Goal: Task Accomplishment & Management: Manage account settings

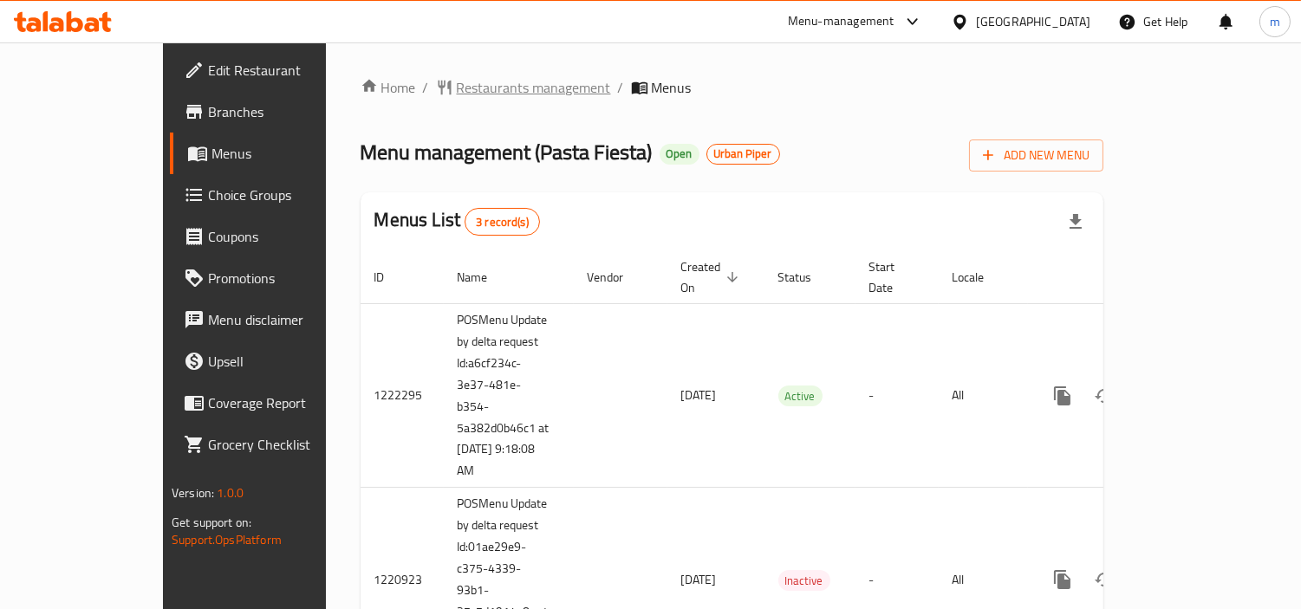
click at [457, 93] on span "Restaurants management" at bounding box center [534, 87] width 154 height 21
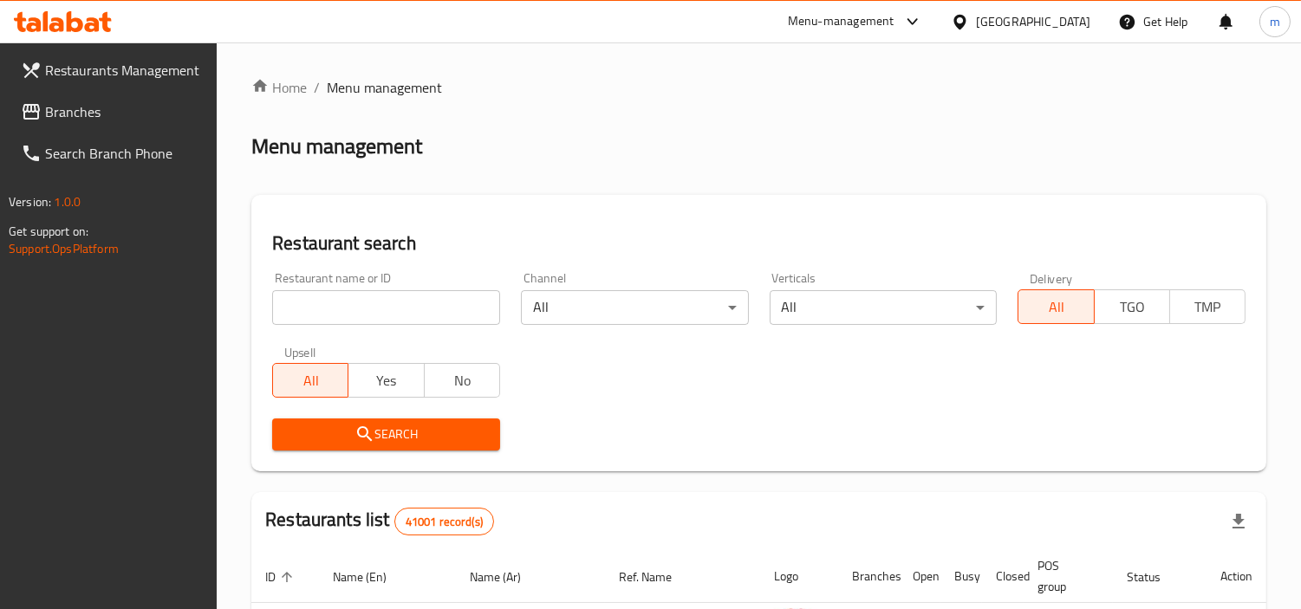
click at [397, 303] on input "search" at bounding box center [386, 307] width 228 height 35
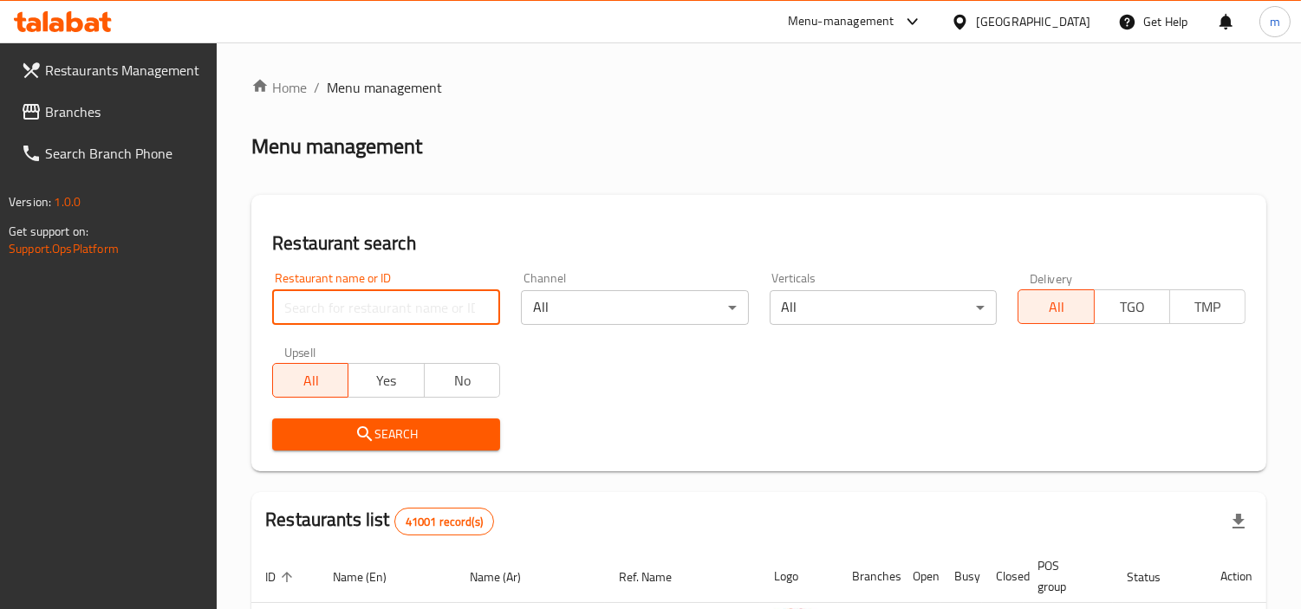
paste input "633516"
type input "633516"
click button "Search" at bounding box center [386, 435] width 228 height 32
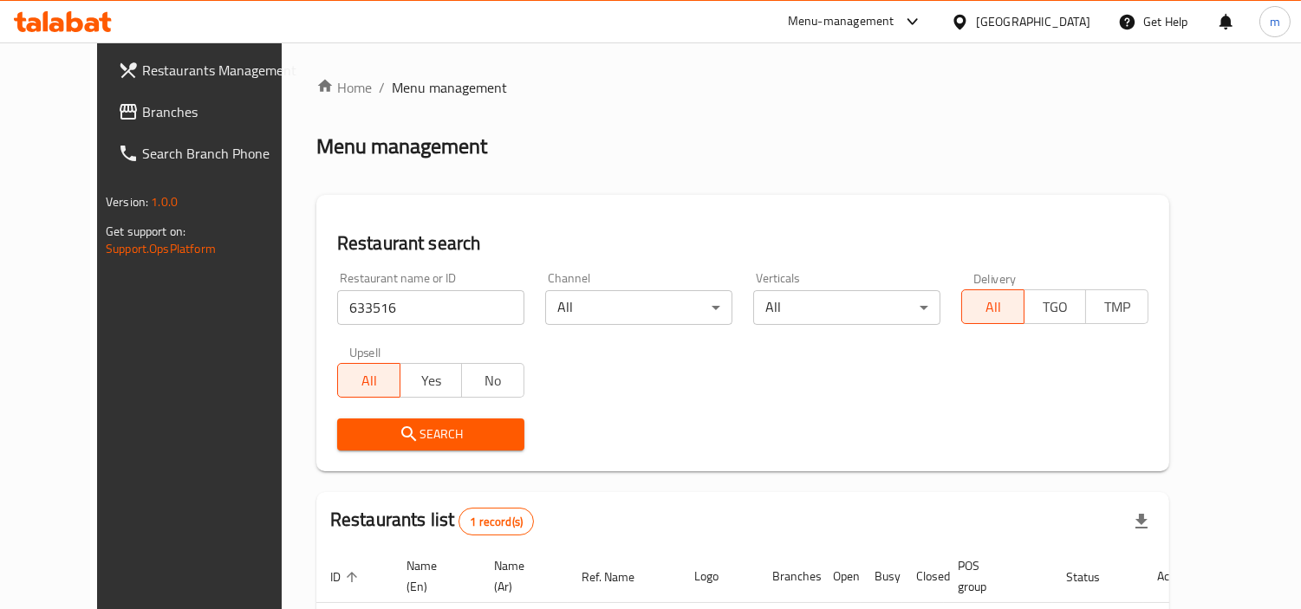
click at [998, 23] on div "United Arab Emirates" at bounding box center [1033, 21] width 114 height 19
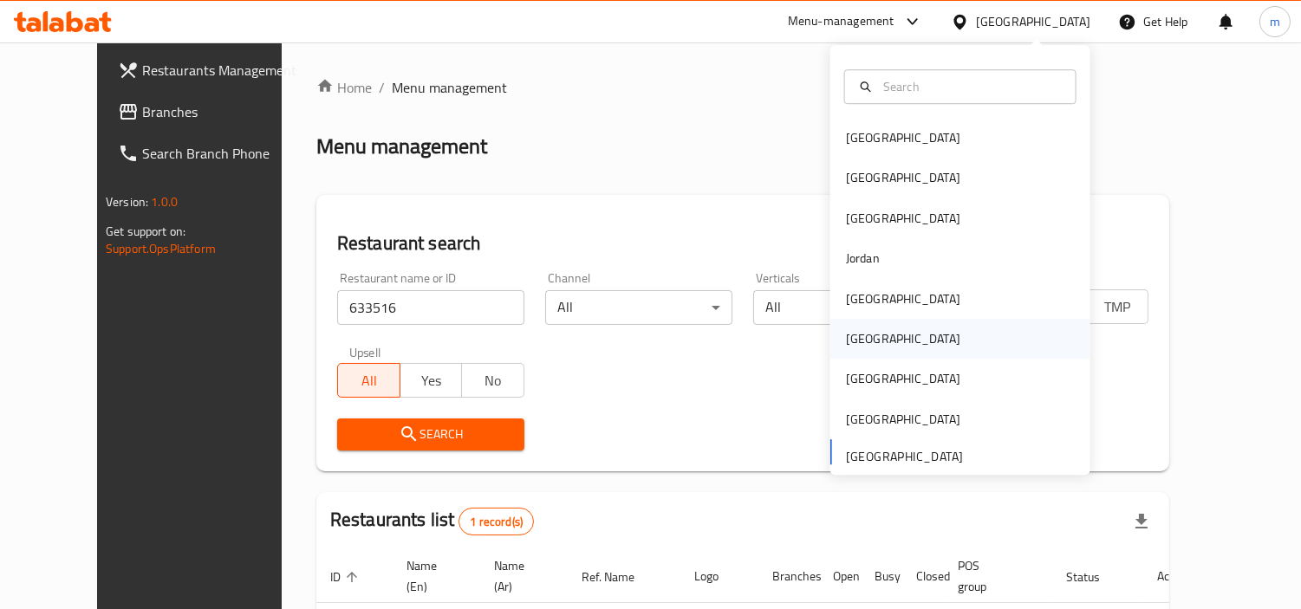
click at [861, 344] on div "Oman" at bounding box center [903, 338] width 114 height 19
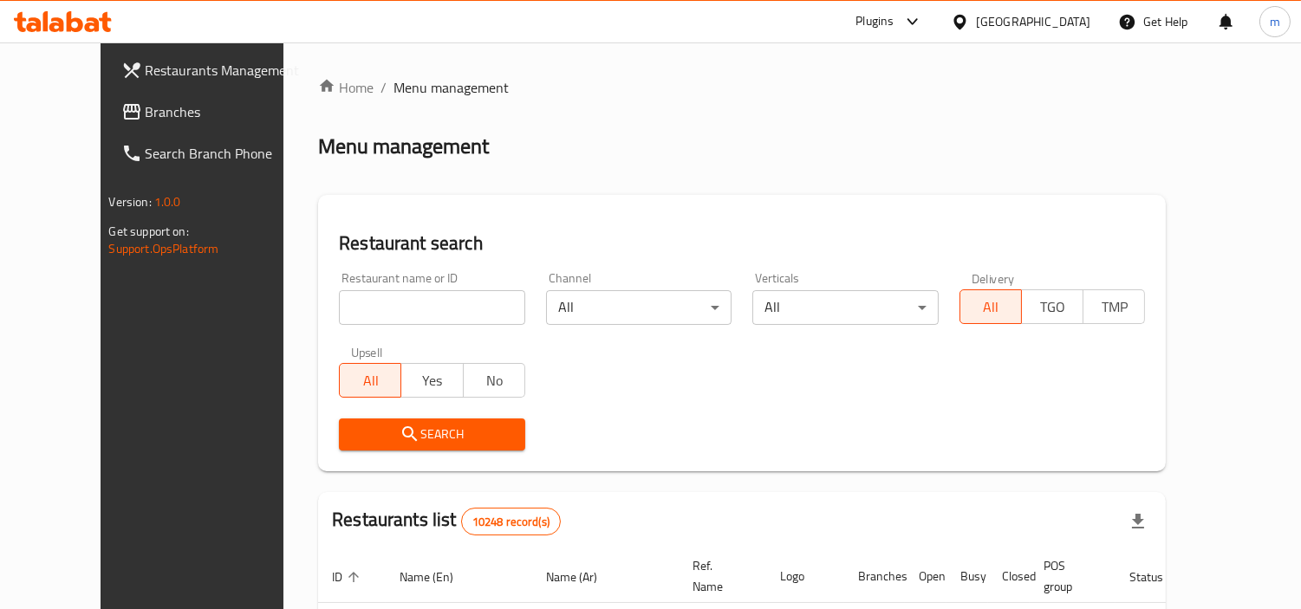
click at [146, 107] on span "Branches" at bounding box center [225, 111] width 159 height 21
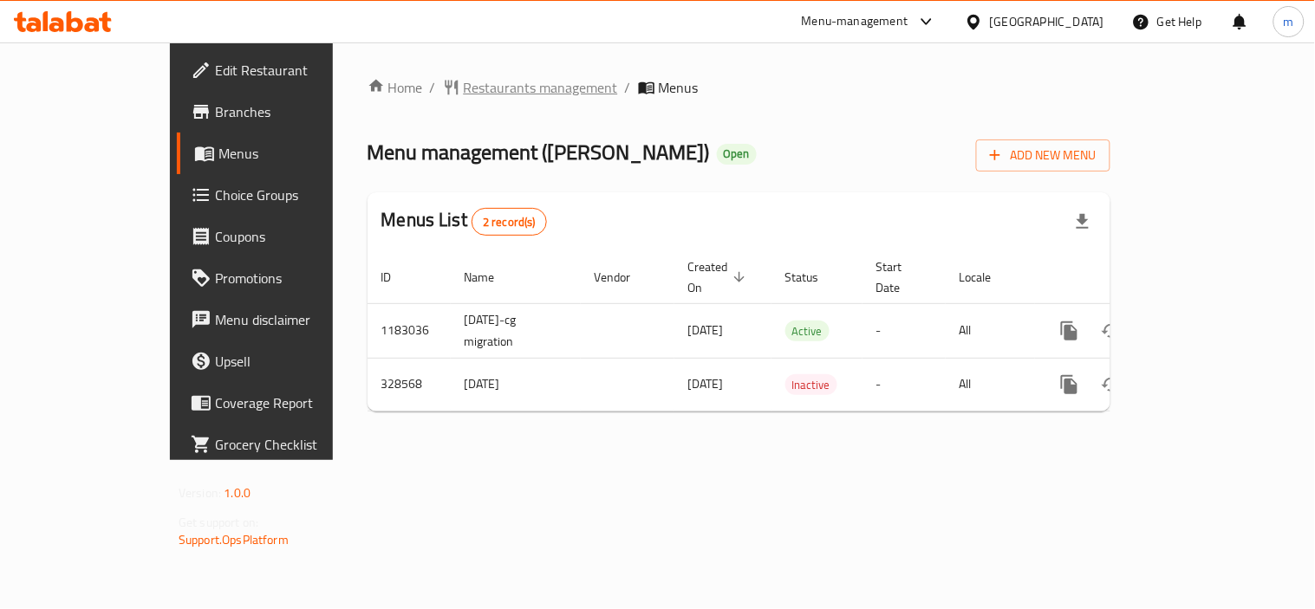
click at [464, 91] on span "Restaurants management" at bounding box center [541, 87] width 154 height 21
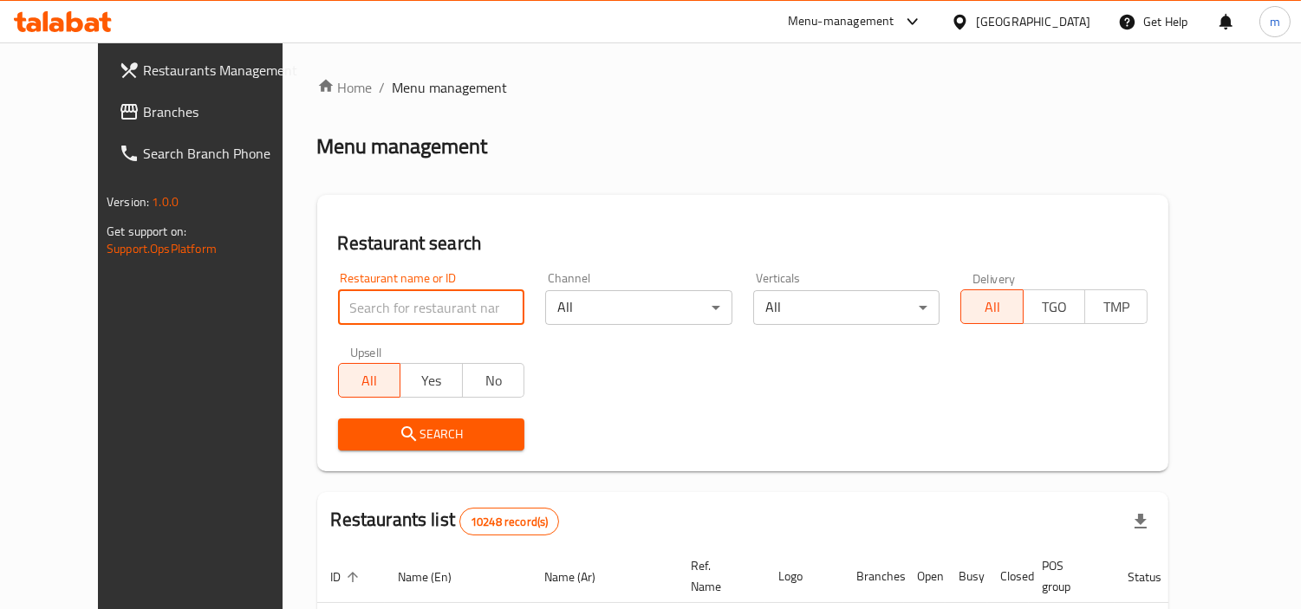
click at [345, 314] on input "search" at bounding box center [431, 307] width 187 height 35
paste input "629858"
type input "629858"
click button "Search" at bounding box center [431, 435] width 187 height 32
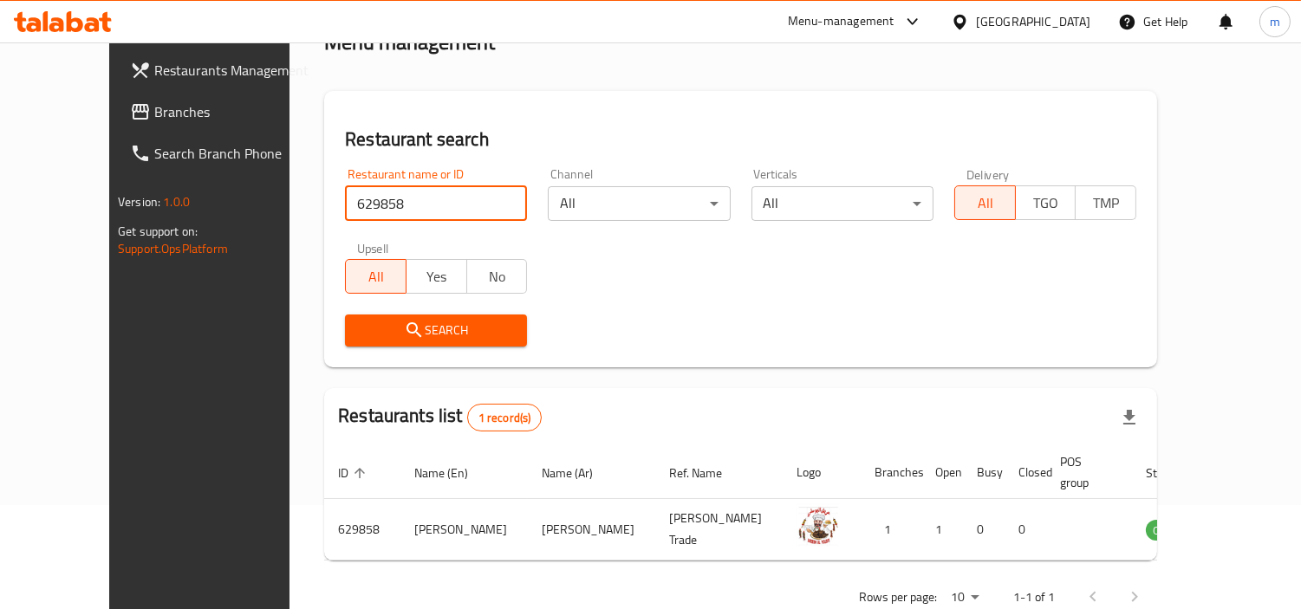
scroll to position [149, 0]
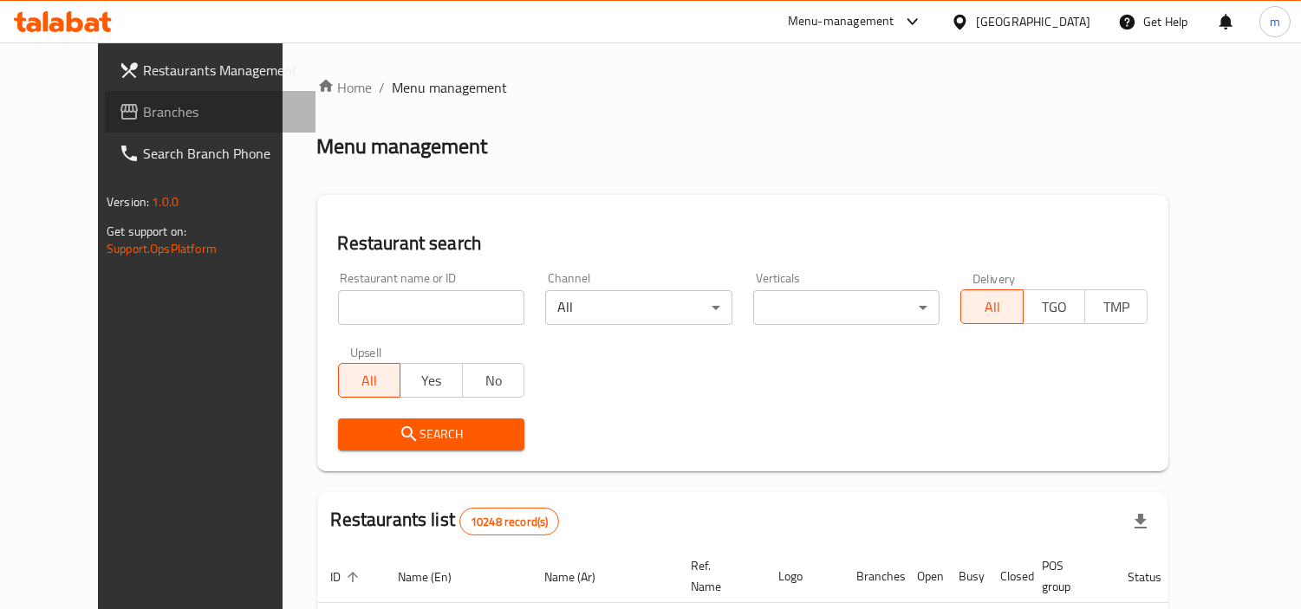
click at [143, 107] on span "Branches" at bounding box center [222, 111] width 159 height 21
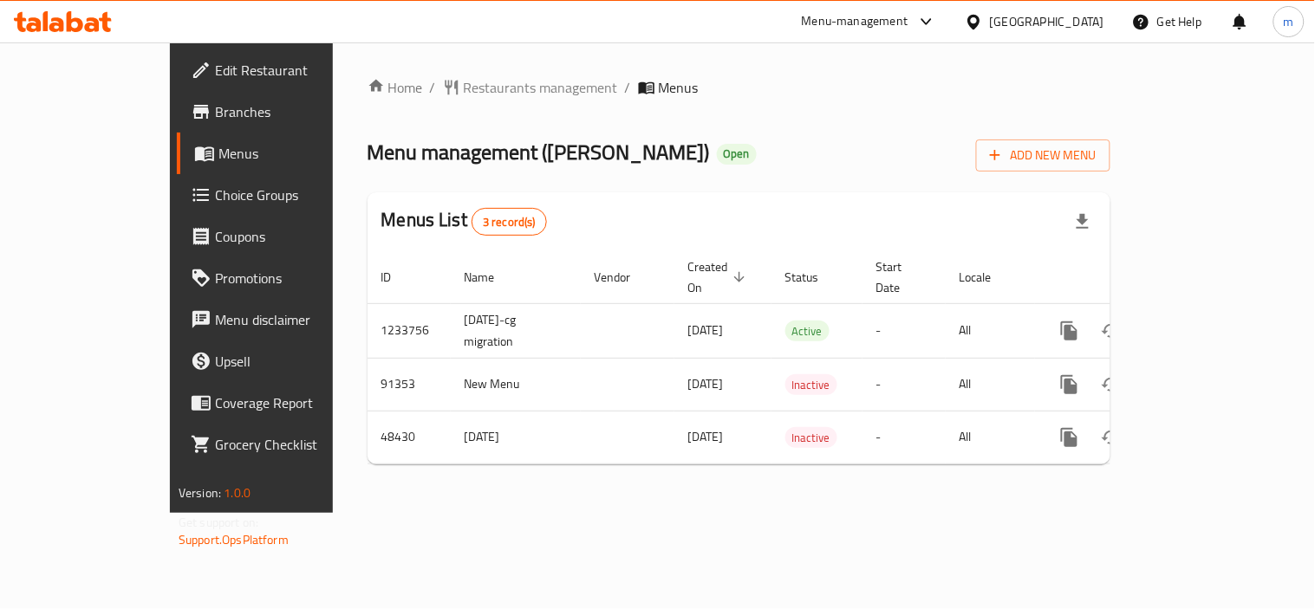
click at [464, 84] on span "Restaurants management" at bounding box center [541, 87] width 154 height 21
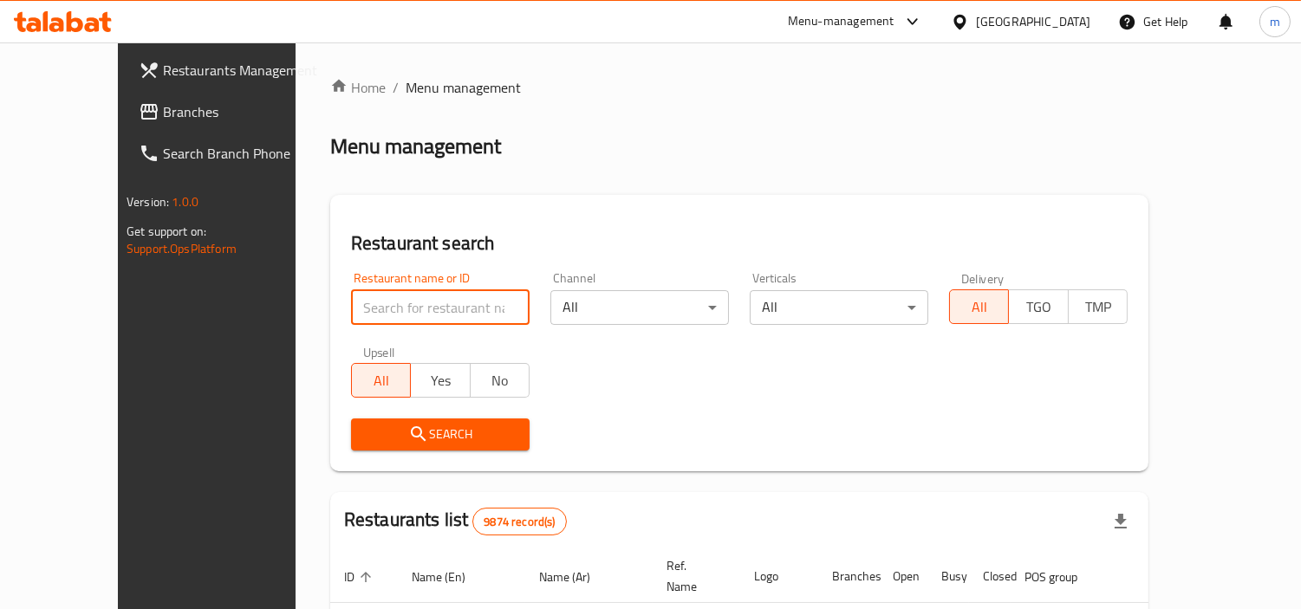
click at [382, 305] on input "search" at bounding box center [440, 307] width 179 height 35
paste input "24426"
type input "24426"
click button "Search" at bounding box center [440, 435] width 179 height 32
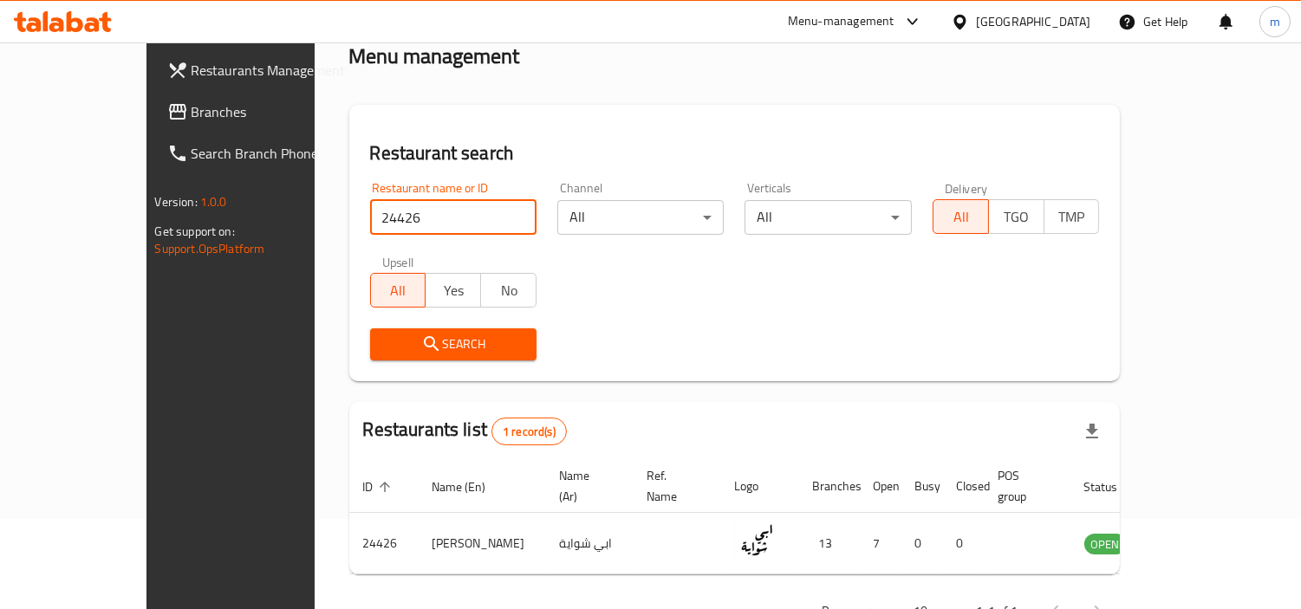
scroll to position [130, 0]
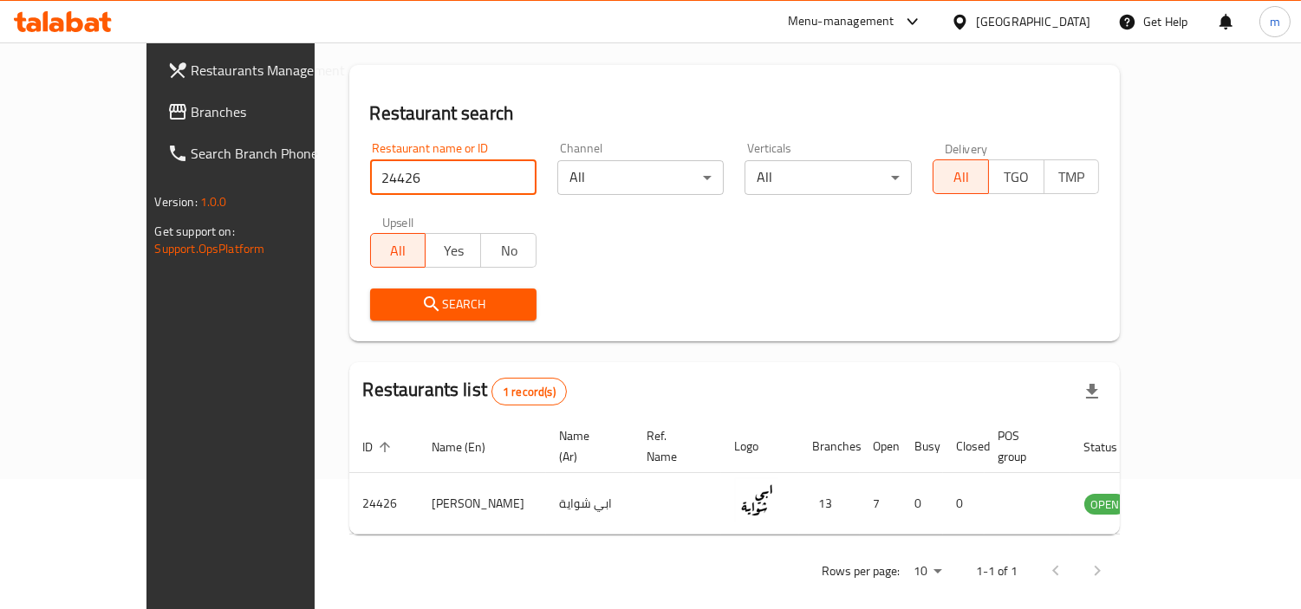
click at [192, 114] on span "Branches" at bounding box center [271, 111] width 159 height 21
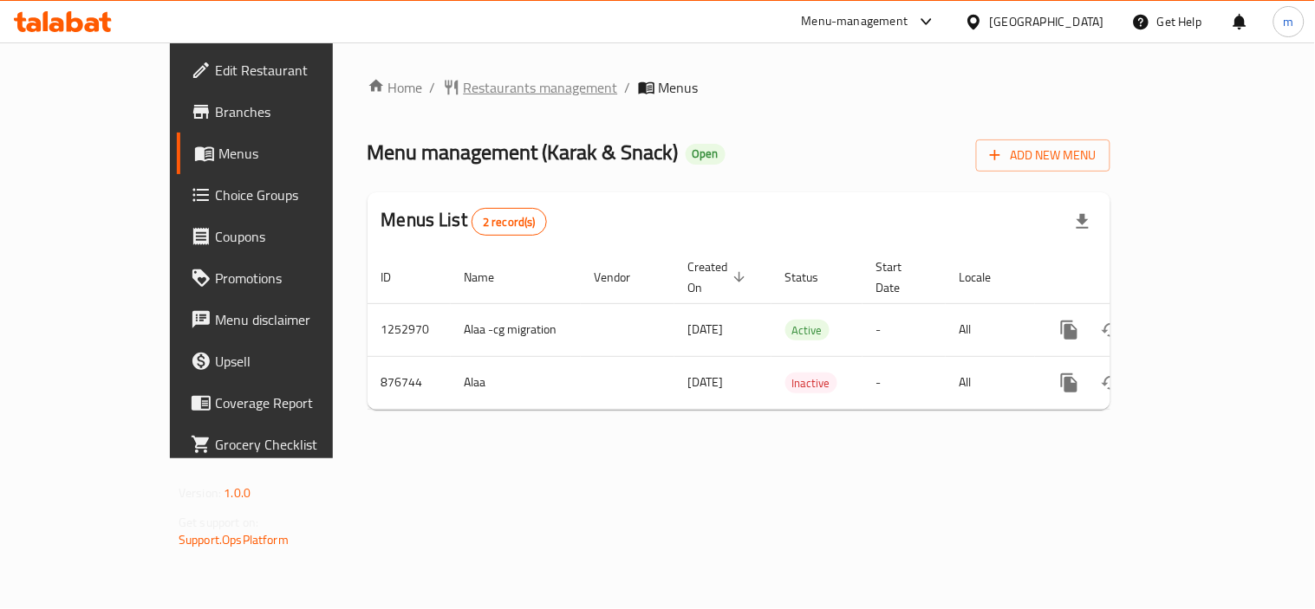
click at [464, 93] on span "Restaurants management" at bounding box center [541, 87] width 154 height 21
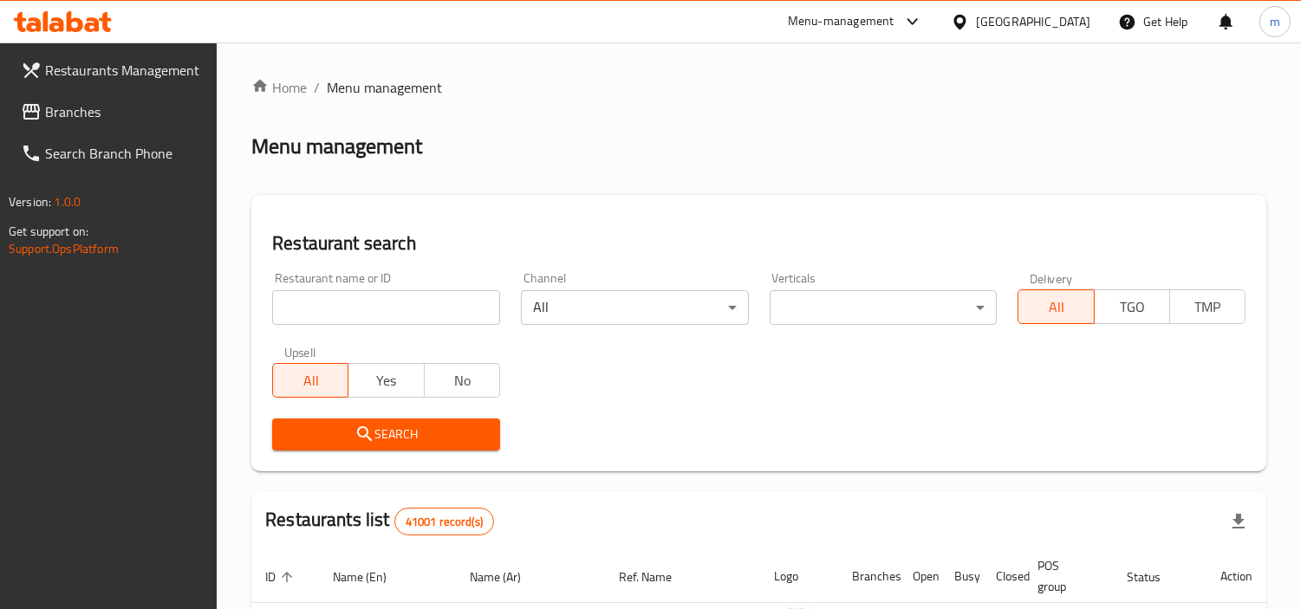
click at [401, 306] on div "Home / Menu management Menu management Restaurant search Restaurant name or ID …" at bounding box center [758, 596] width 1015 height 1039
click at [401, 306] on input "search" at bounding box center [386, 307] width 228 height 35
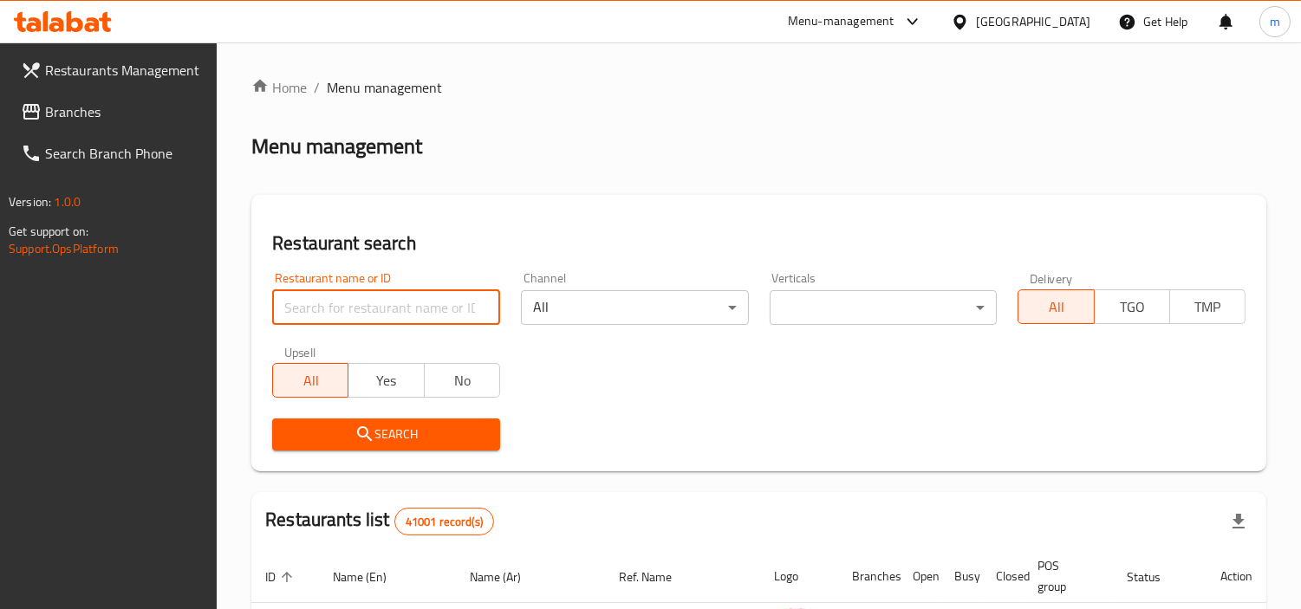
paste input "657531"
type input "657531"
click button "Search" at bounding box center [386, 435] width 228 height 32
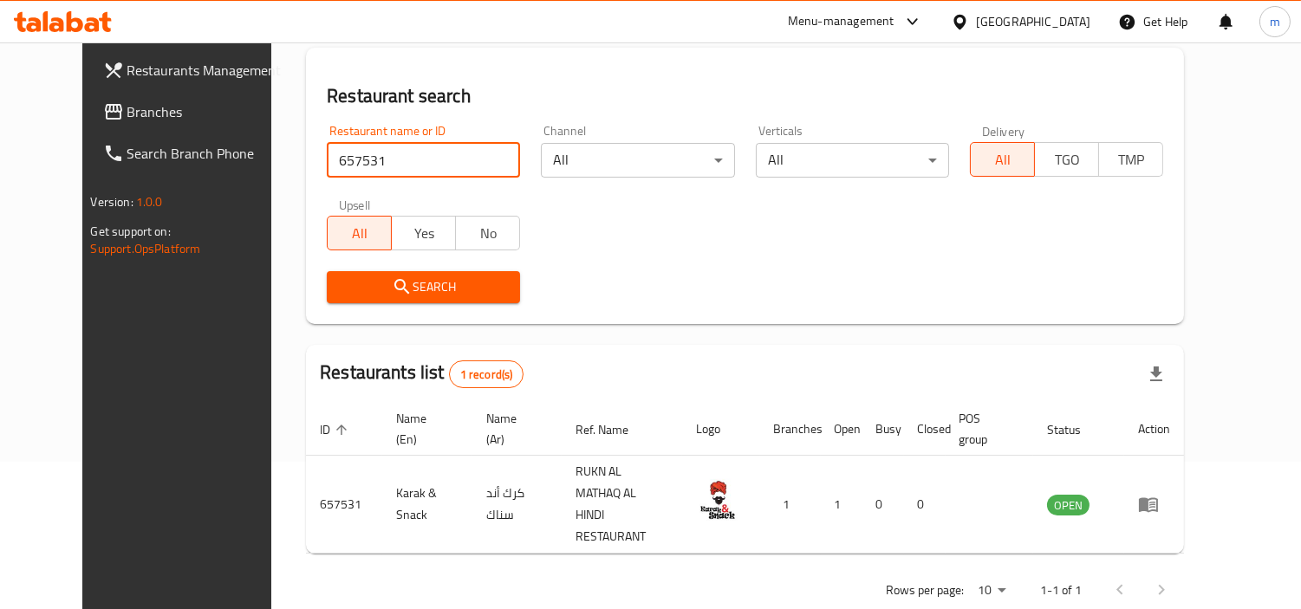
scroll to position [149, 0]
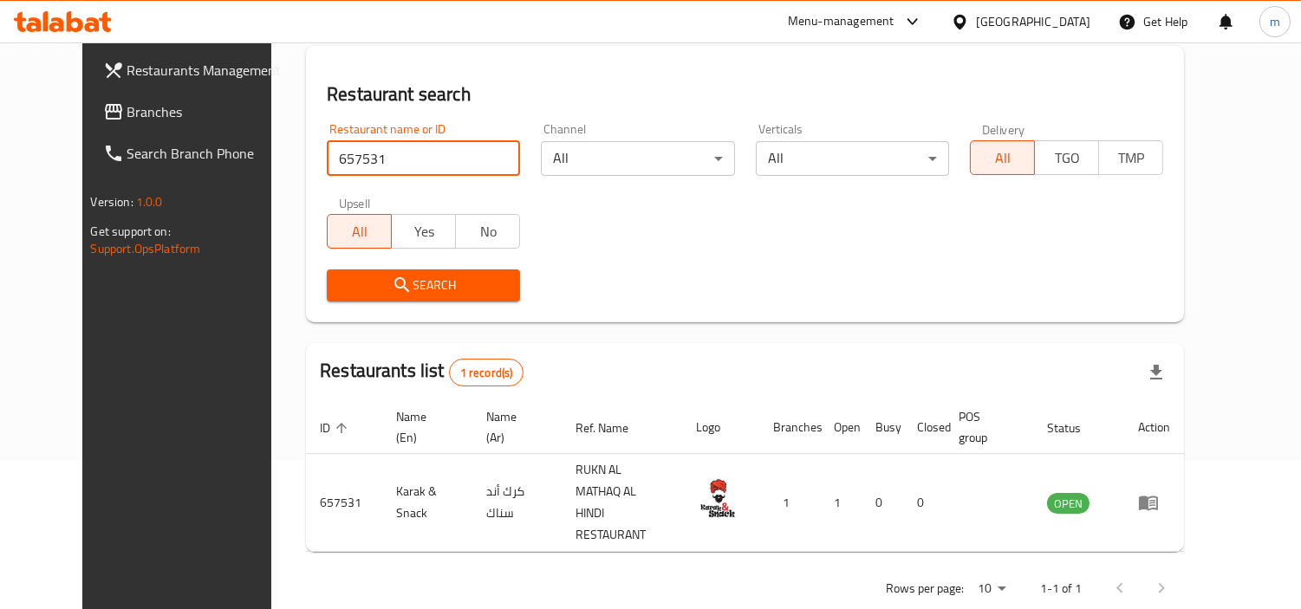
click at [127, 104] on span "Branches" at bounding box center [206, 111] width 159 height 21
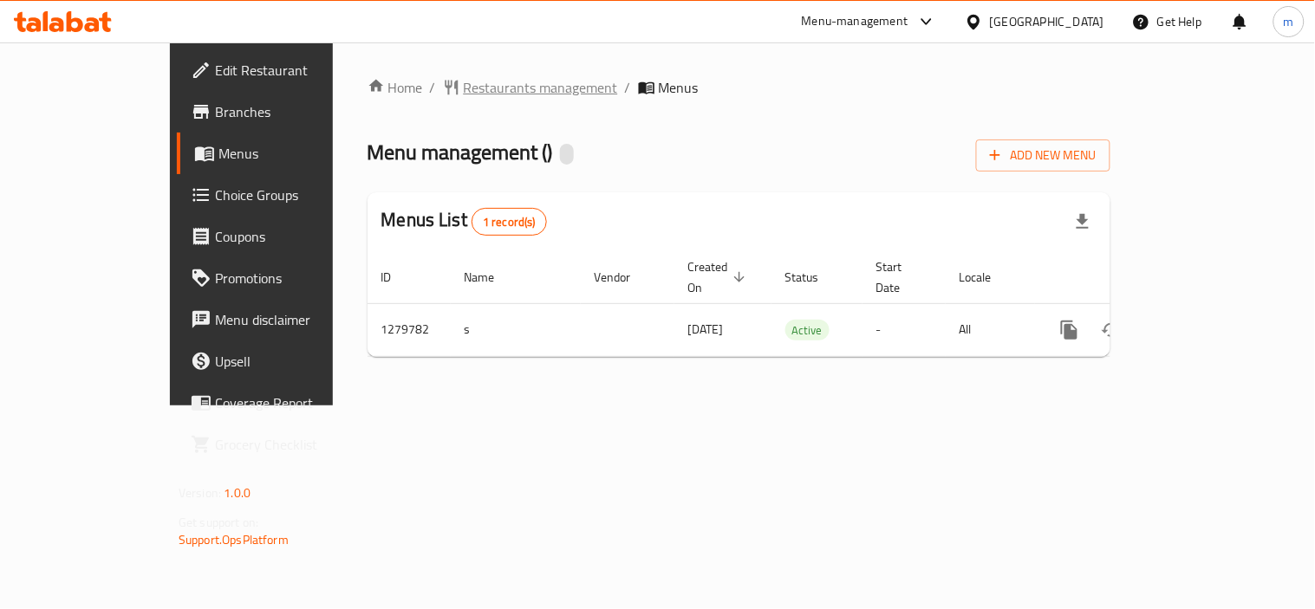
click at [464, 94] on span "Restaurants management" at bounding box center [541, 87] width 154 height 21
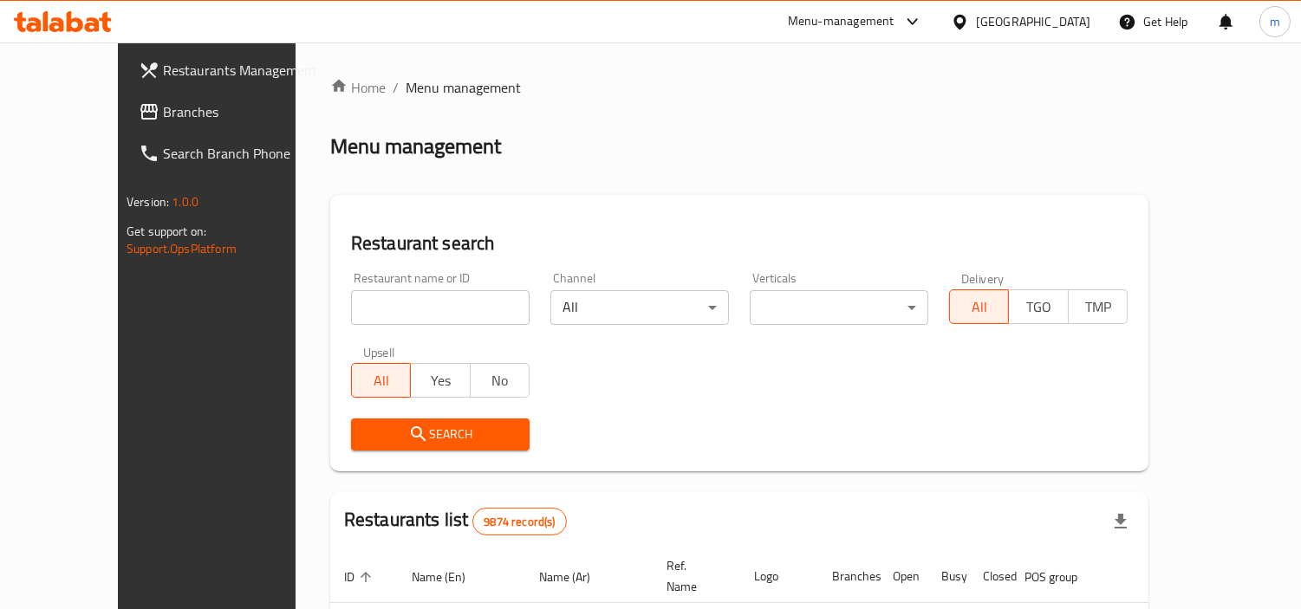
click at [376, 308] on input "search" at bounding box center [440, 307] width 179 height 35
paste input "693463"
type input "693463"
click button "Search" at bounding box center [440, 435] width 179 height 32
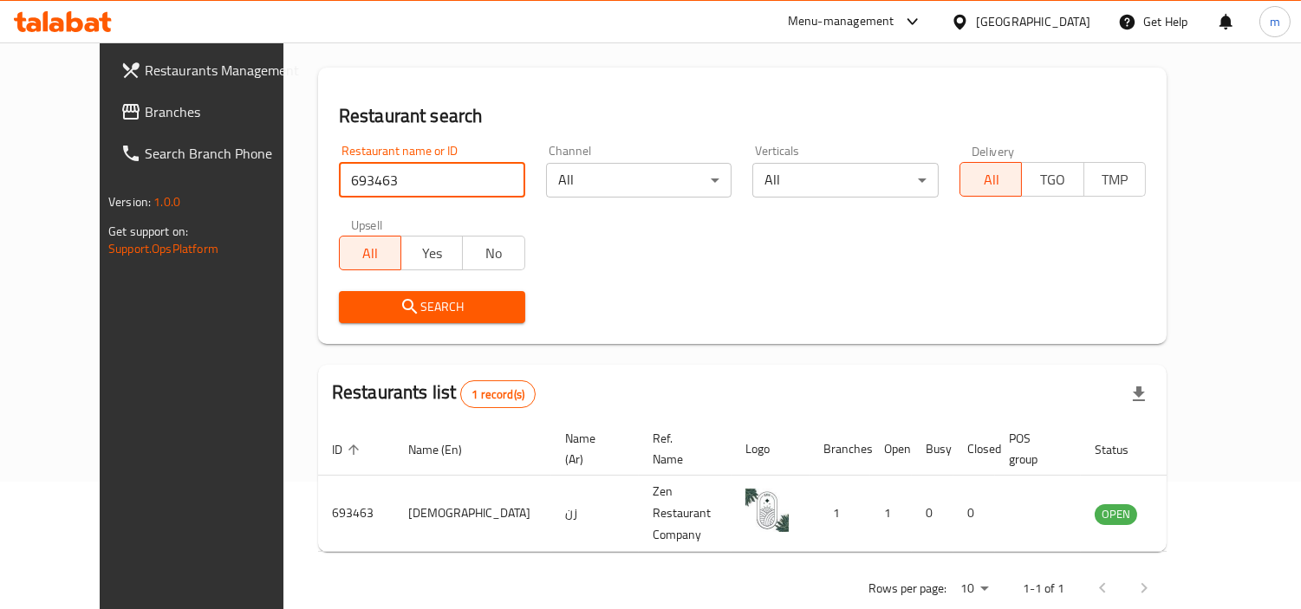
scroll to position [130, 0]
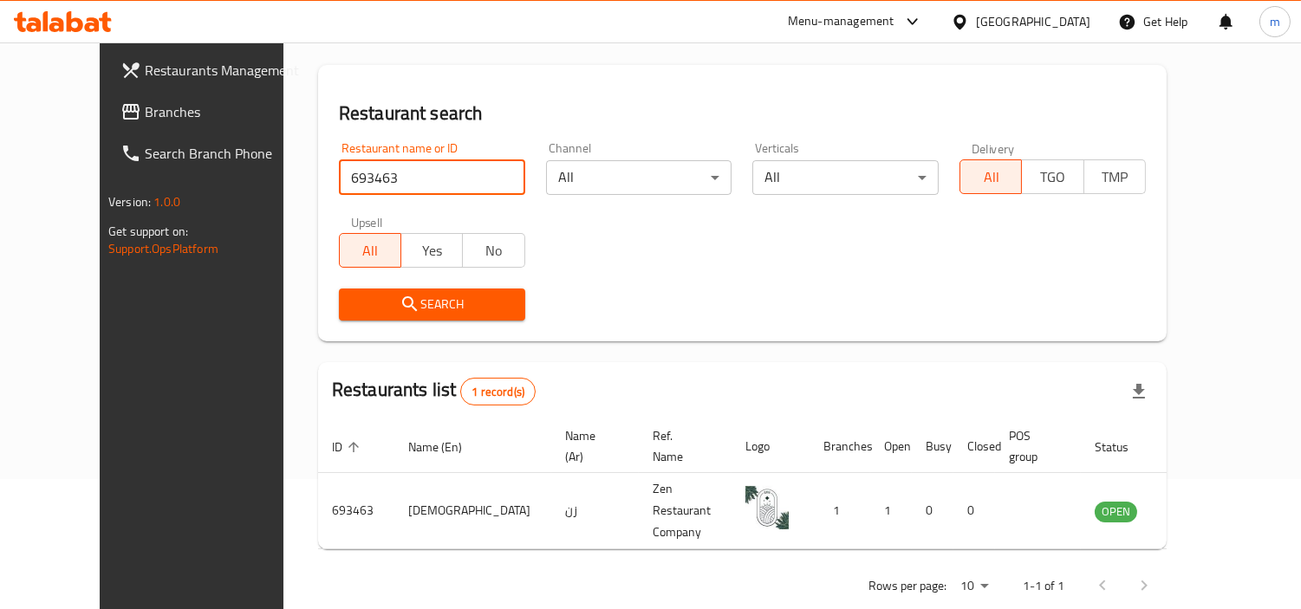
click at [145, 117] on span "Branches" at bounding box center [224, 111] width 159 height 21
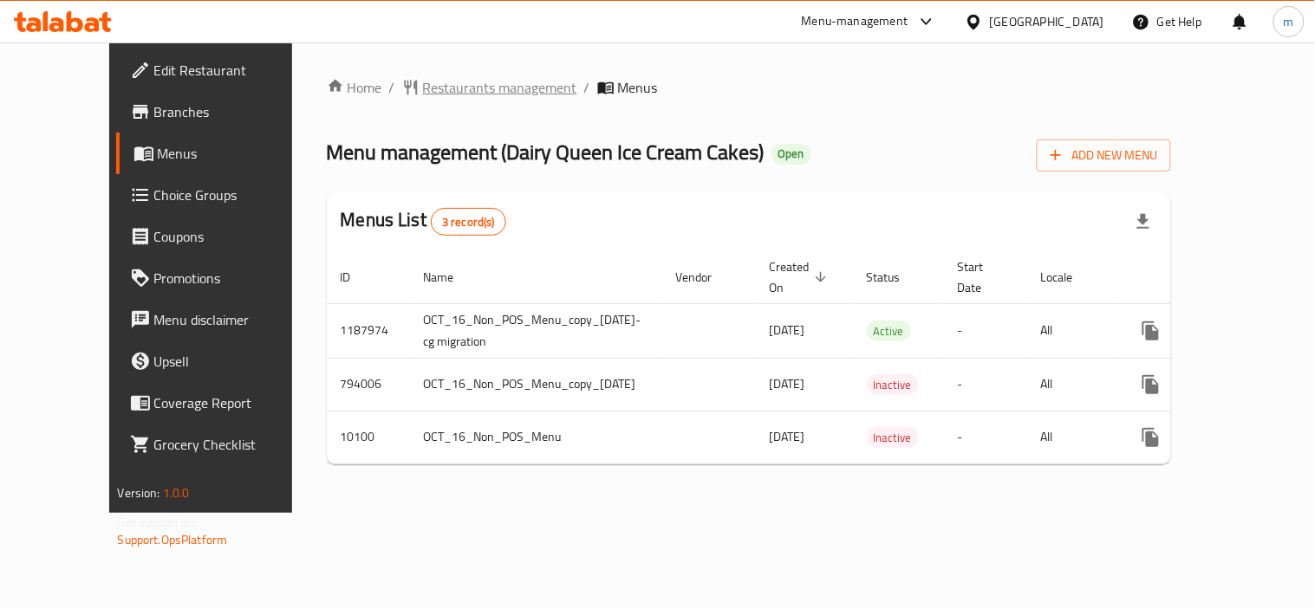
click at [423, 88] on span "Restaurants management" at bounding box center [500, 87] width 154 height 21
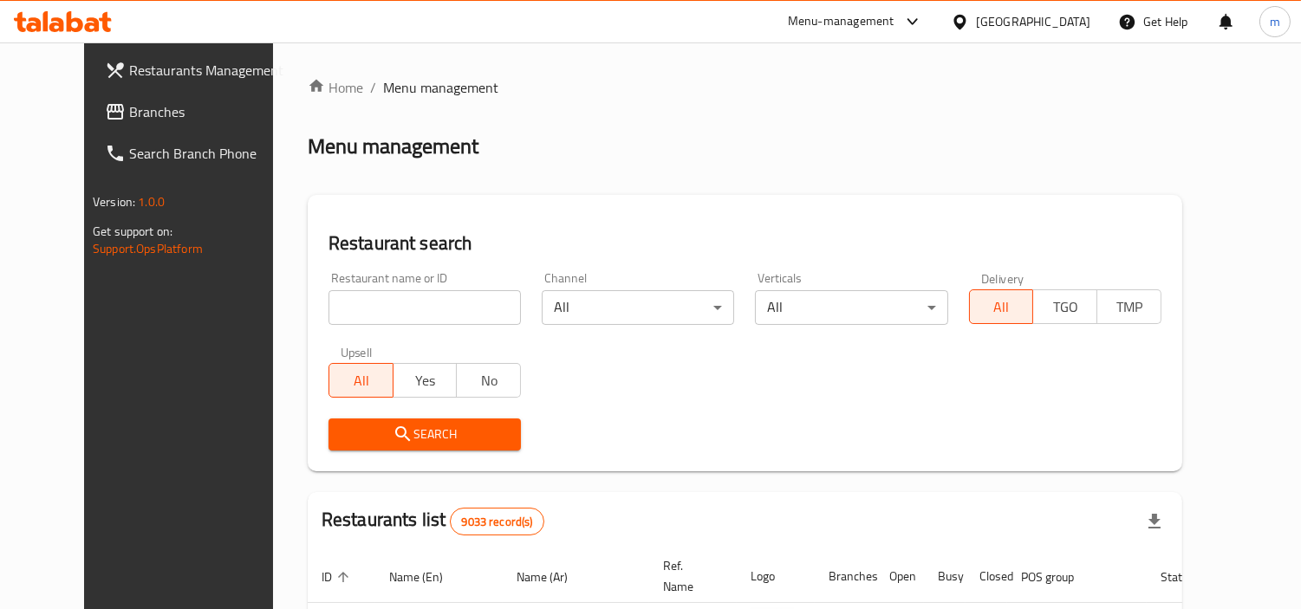
click at [374, 303] on input "search" at bounding box center [425, 307] width 192 height 35
paste input "6042"
type input "6042"
click button "Search" at bounding box center [425, 435] width 192 height 32
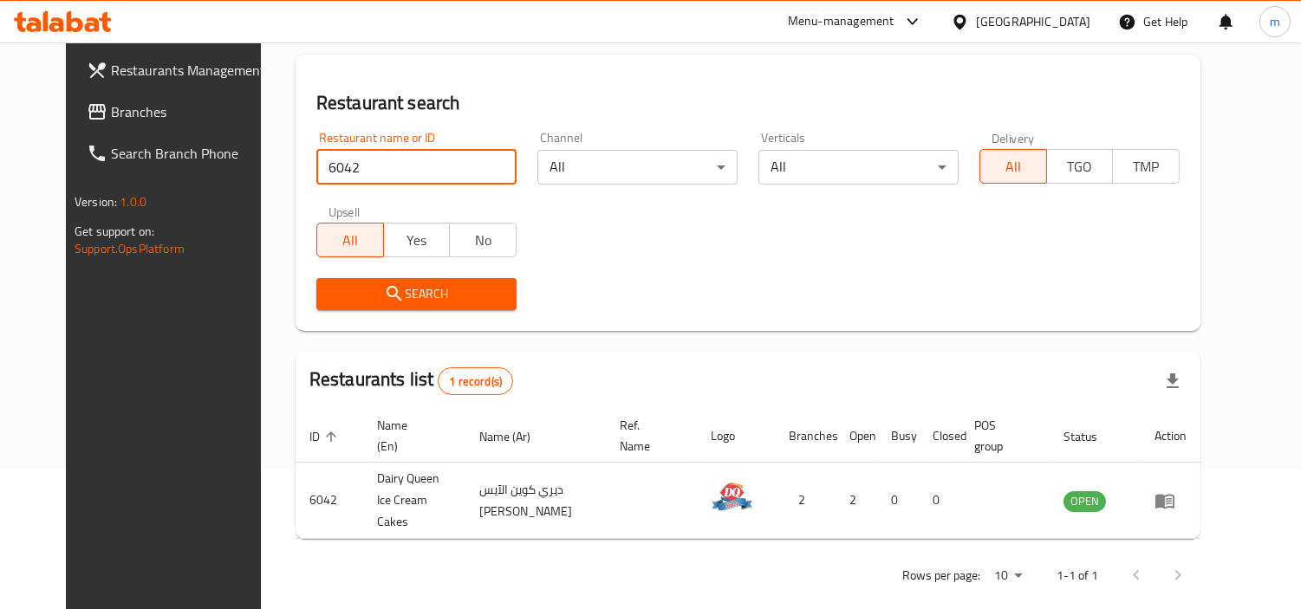
scroll to position [149, 0]
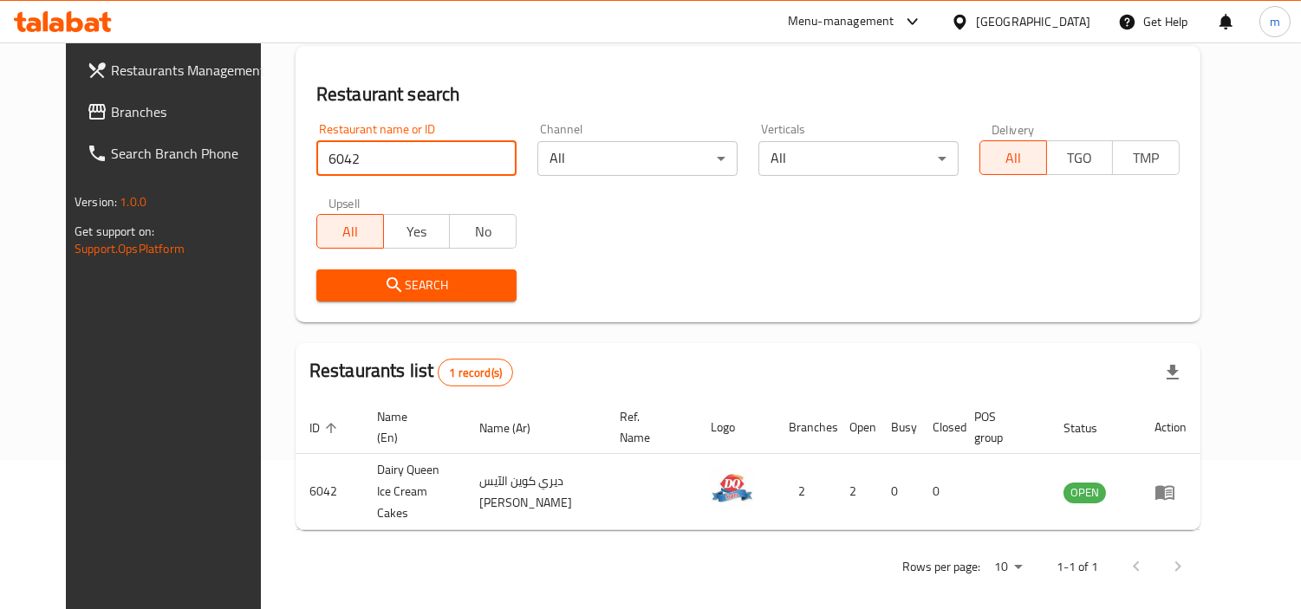
click at [111, 119] on span "Branches" at bounding box center [190, 111] width 159 height 21
